Goal: Find specific page/section: Find specific page/section

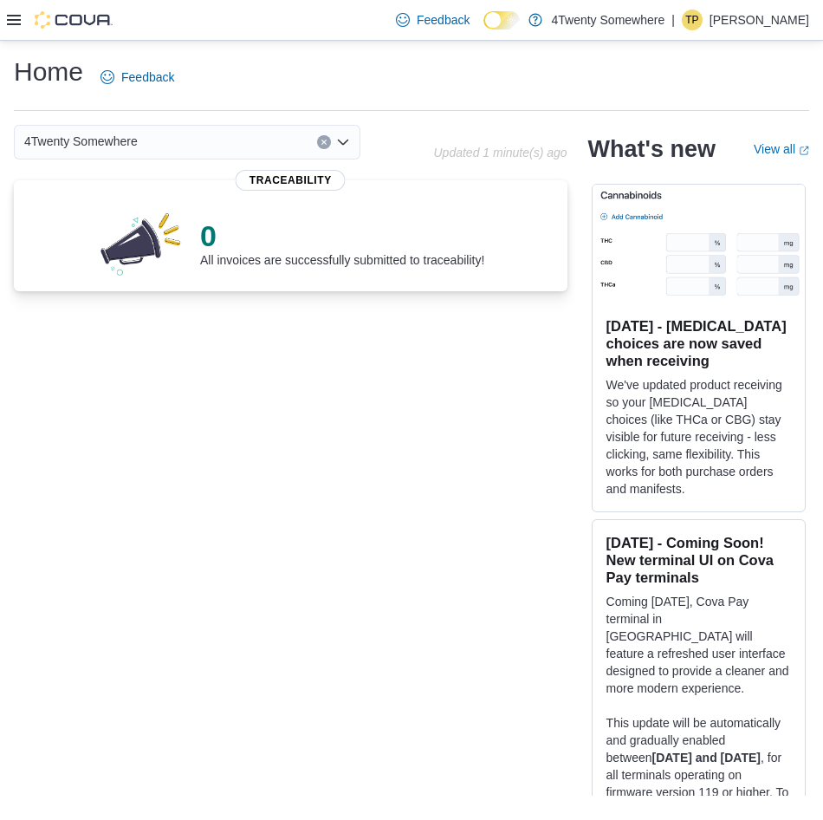
click at [14, 19] on icon at bounding box center [14, 20] width 14 height 14
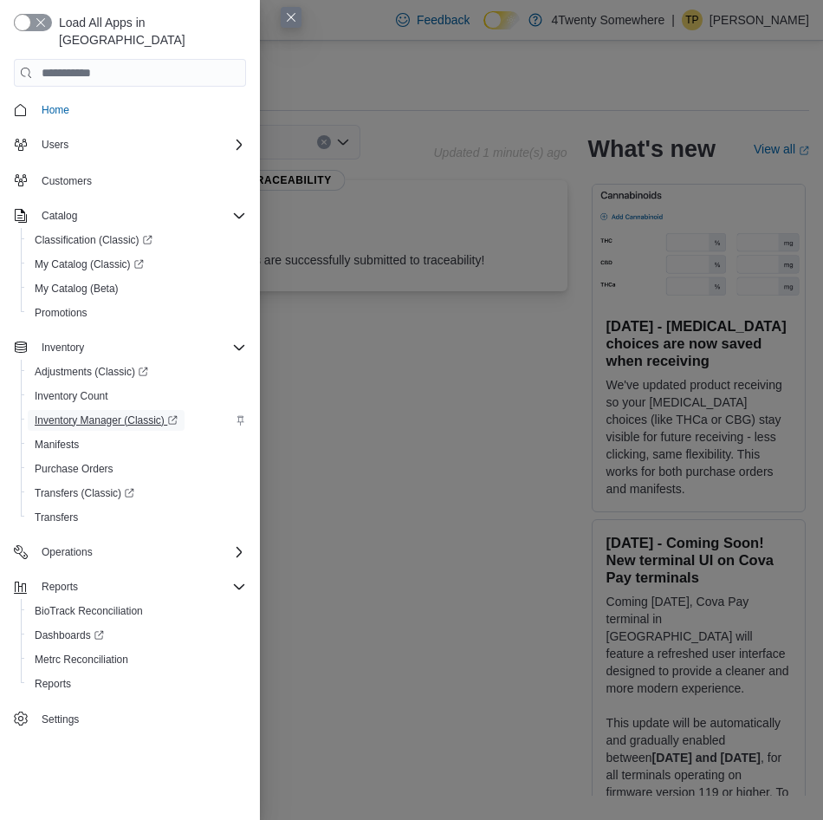
click at [101, 410] on span "Inventory Manager (Classic)" at bounding box center [106, 420] width 143 height 21
